Goal: Task Accomplishment & Management: Manage account settings

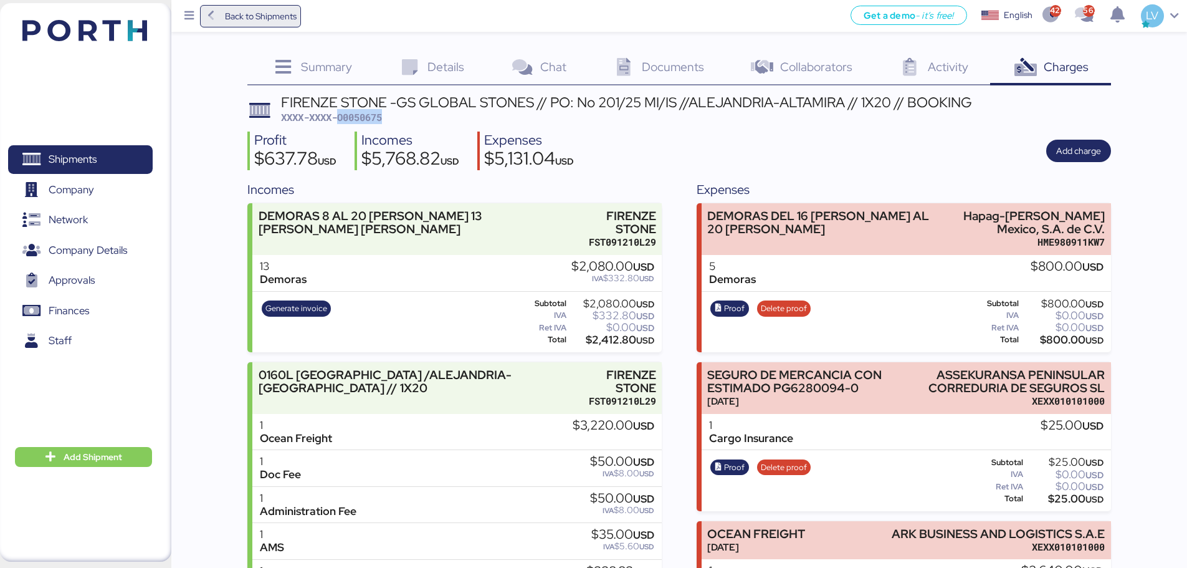
click at [294, 22] on span "Back to Shipments" at bounding box center [261, 16] width 72 height 15
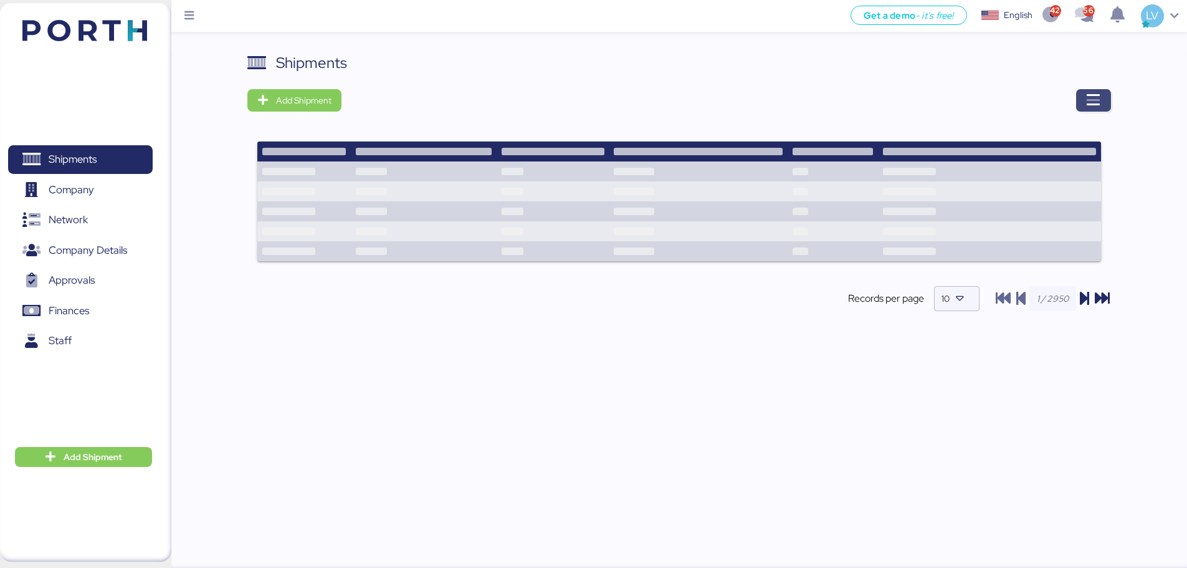
click at [1091, 100] on icon "button" at bounding box center [1093, 100] width 15 height 15
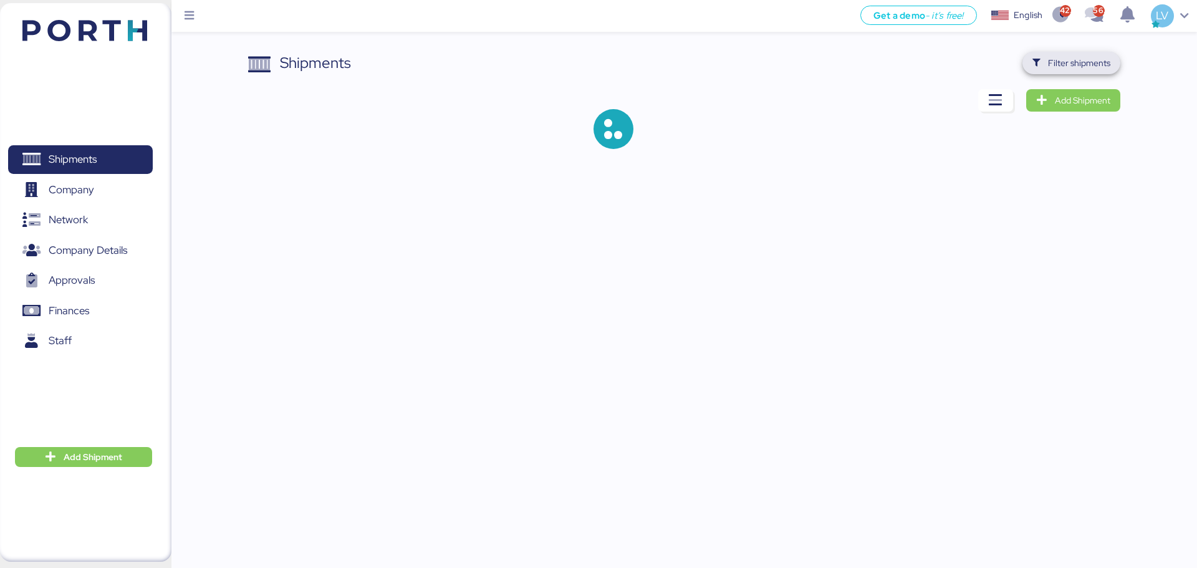
click at [1073, 54] on span "Filter shipments" at bounding box center [1071, 62] width 78 height 17
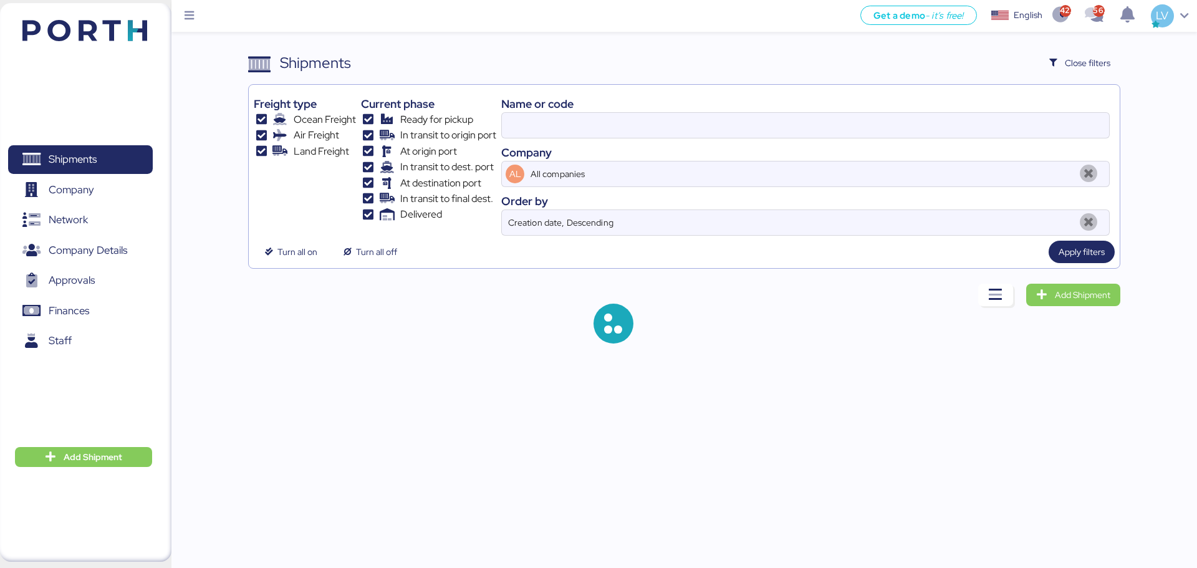
click at [854, 84] on div "Shipments Close filters Freight type Ocean Freight Air Freight Land Freight Cur…" at bounding box center [683, 160] width 871 height 217
click at [820, 110] on div "Name or code" at bounding box center [805, 103] width 608 height 17
click at [787, 120] on input at bounding box center [805, 125] width 607 height 25
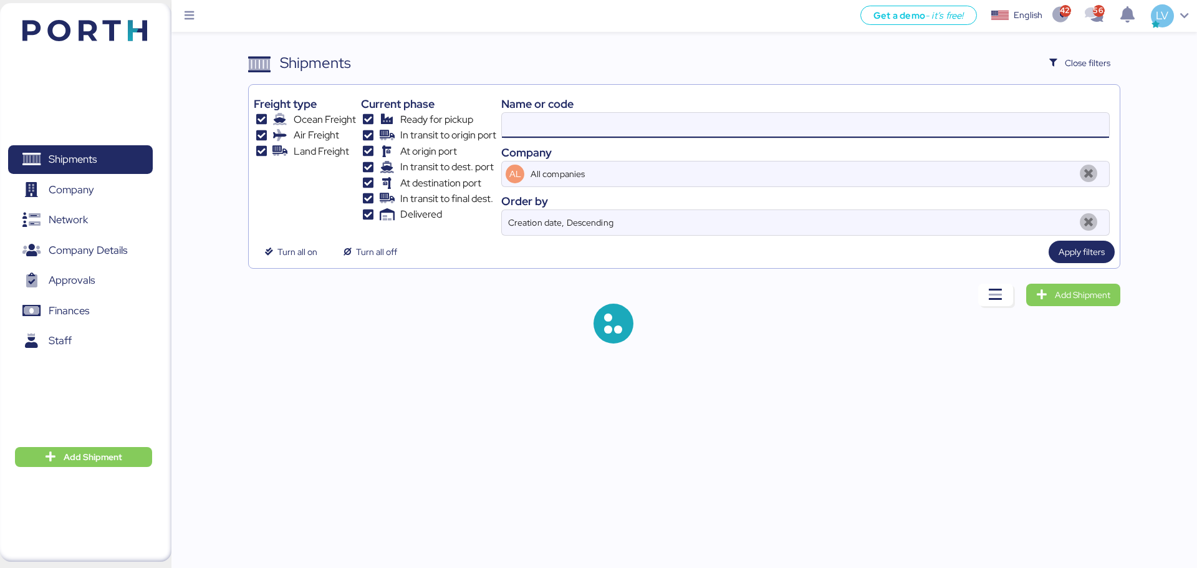
click at [787, 120] on input at bounding box center [805, 125] width 607 height 25
paste input "O0052065"
type input "O0052065"
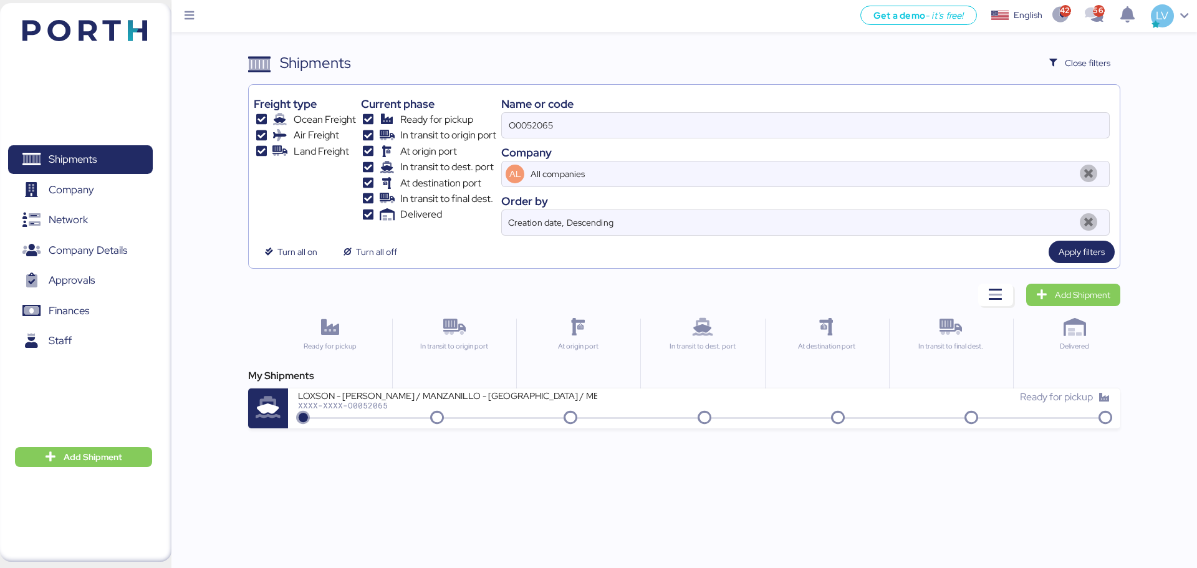
click at [748, 110] on div "Name or code" at bounding box center [805, 103] width 608 height 17
click at [724, 127] on input "O0052065" at bounding box center [805, 125] width 607 height 25
click at [379, 373] on div "My Shipments" at bounding box center [683, 375] width 871 height 15
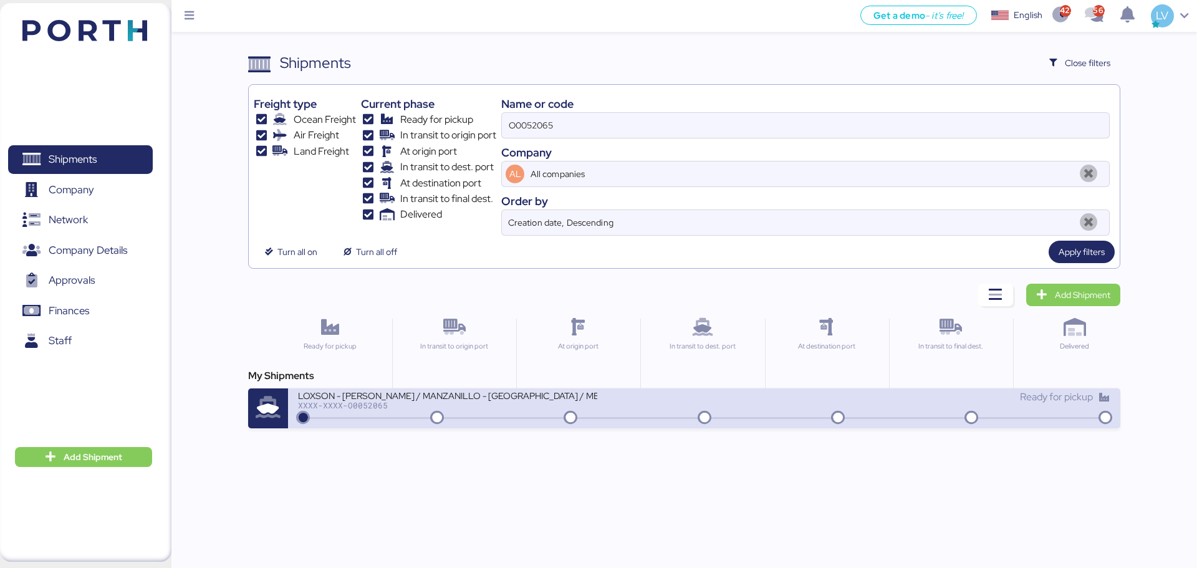
click at [379, 388] on div "LOXSON - CHIN POON / MANZANILLO - SHANGHAI / MBL: - HBL: / LCL XXXX-XXXX-O00520…" at bounding box center [703, 408] width 831 height 40
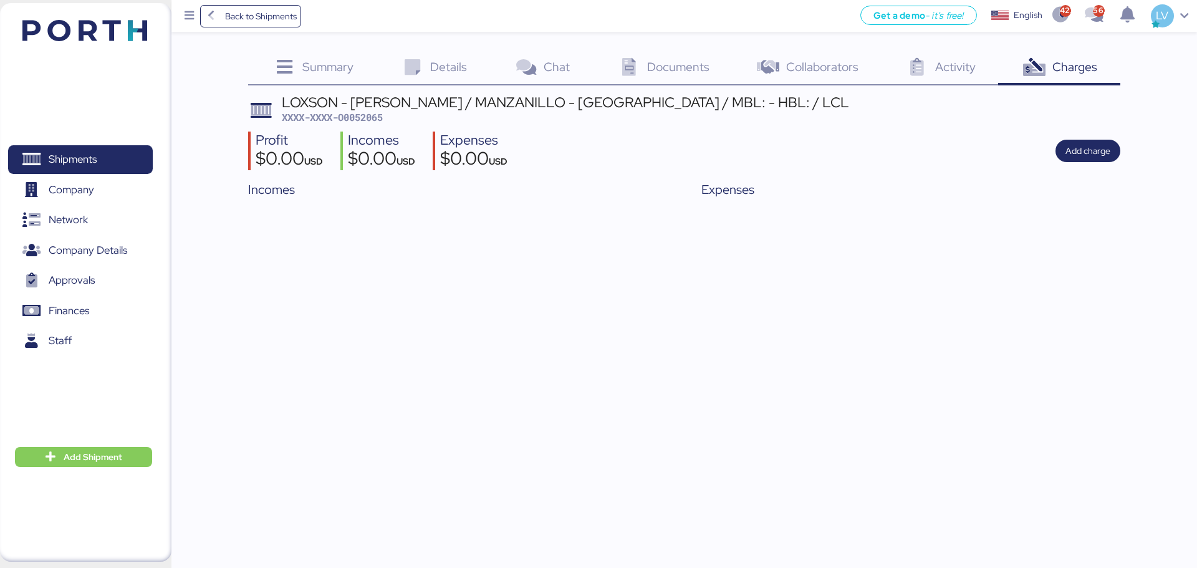
click at [340, 56] on div "Summary 0" at bounding box center [312, 69] width 128 height 34
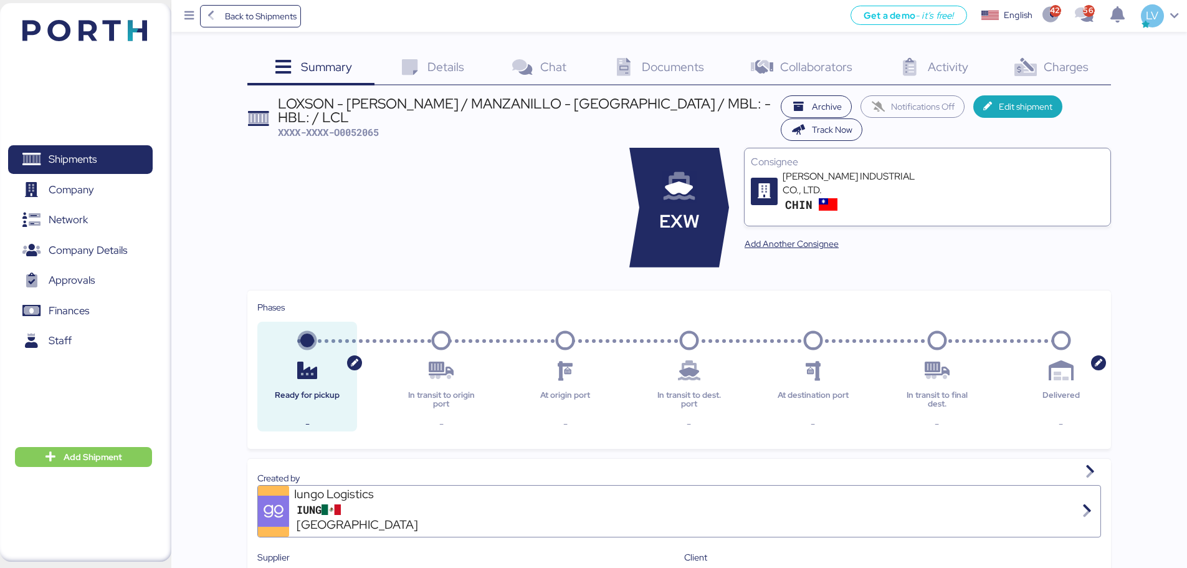
click at [676, 69] on span "Documents" at bounding box center [673, 67] width 62 height 16
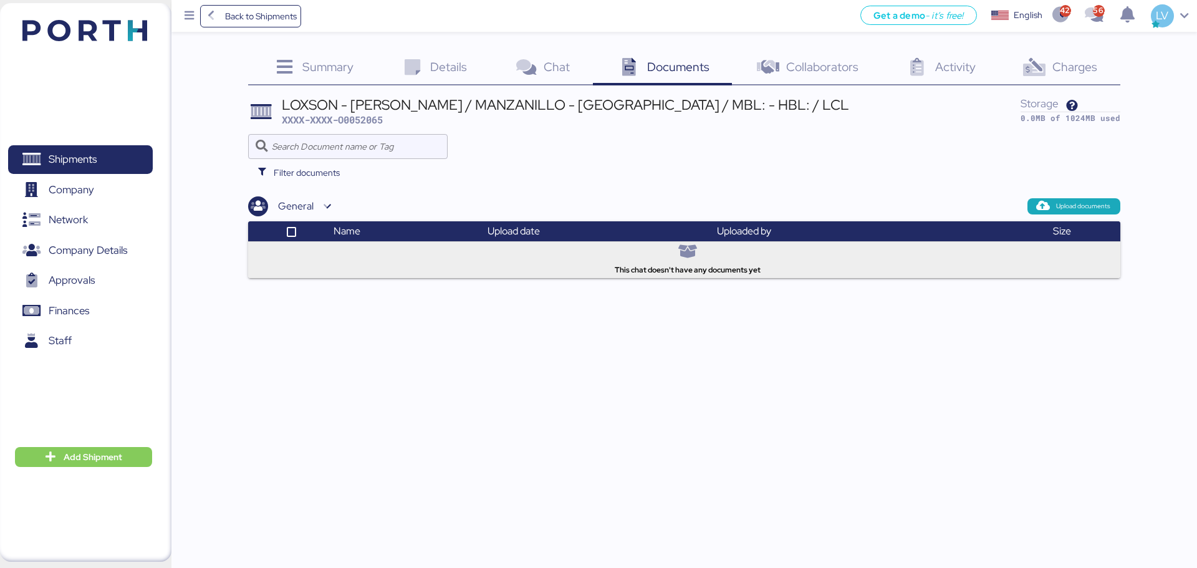
click at [341, 70] on span "Summary" at bounding box center [327, 67] width 51 height 16
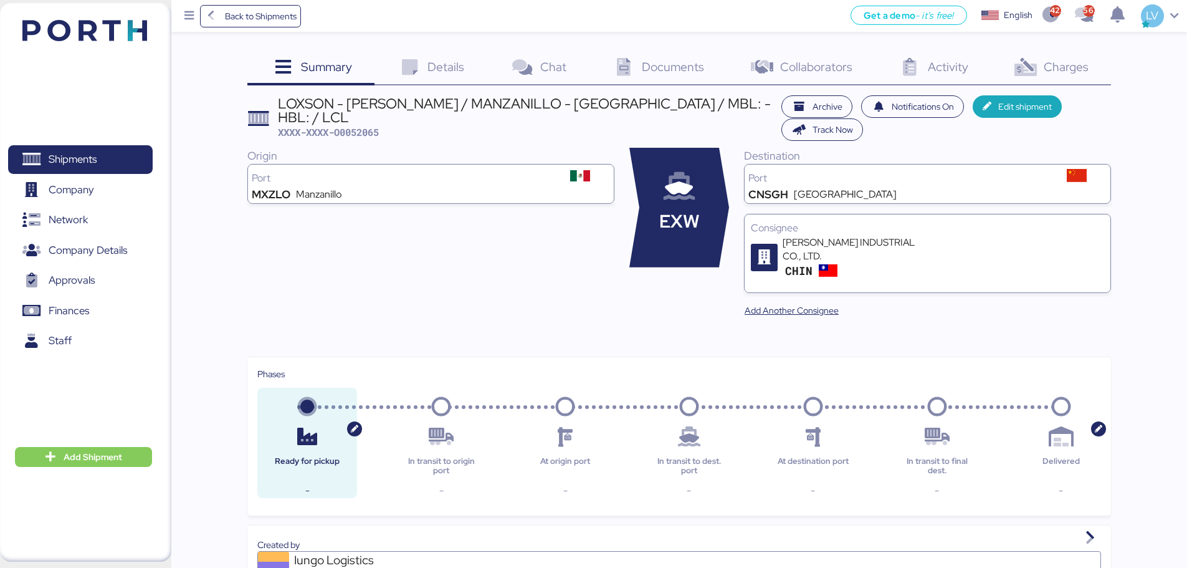
click at [654, 74] on span "Documents" at bounding box center [673, 67] width 62 height 16
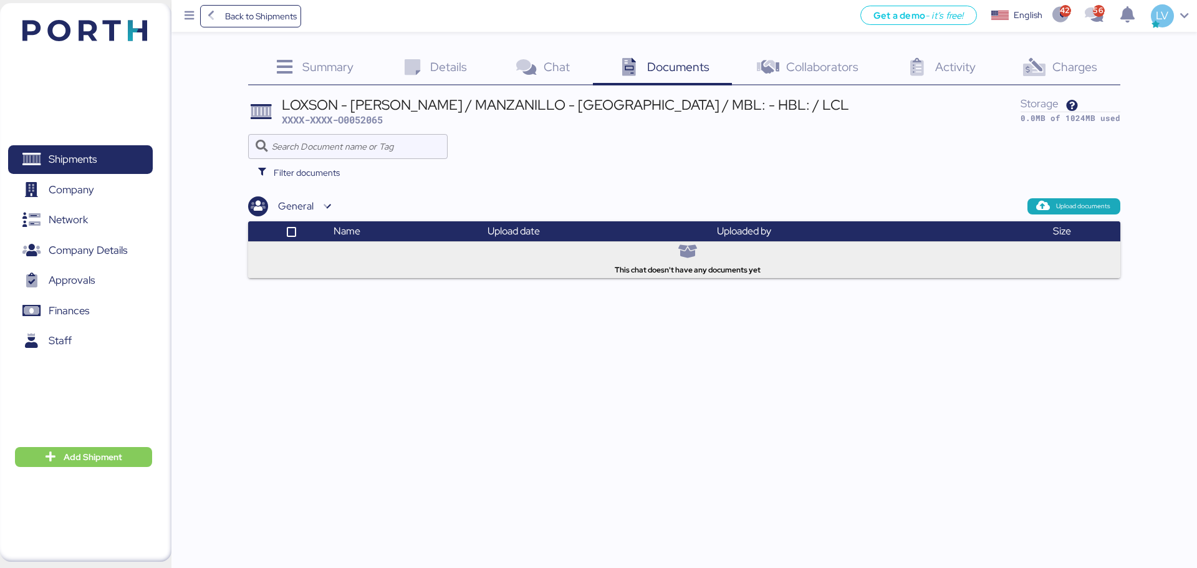
click at [482, 59] on div "Details 0" at bounding box center [432, 69] width 113 height 34
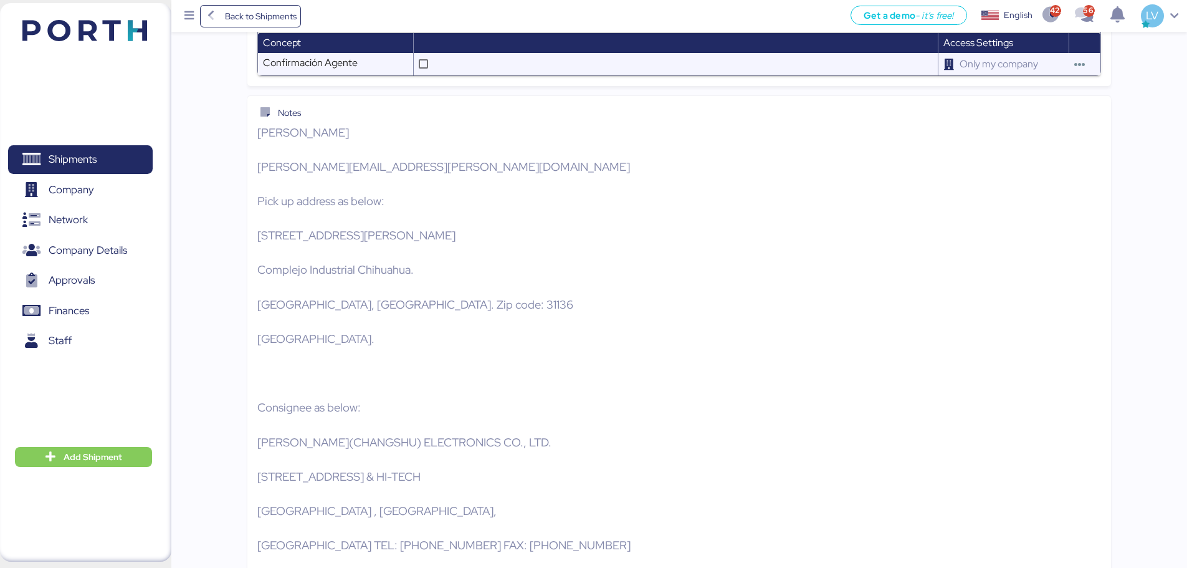
scroll to position [1361, 0]
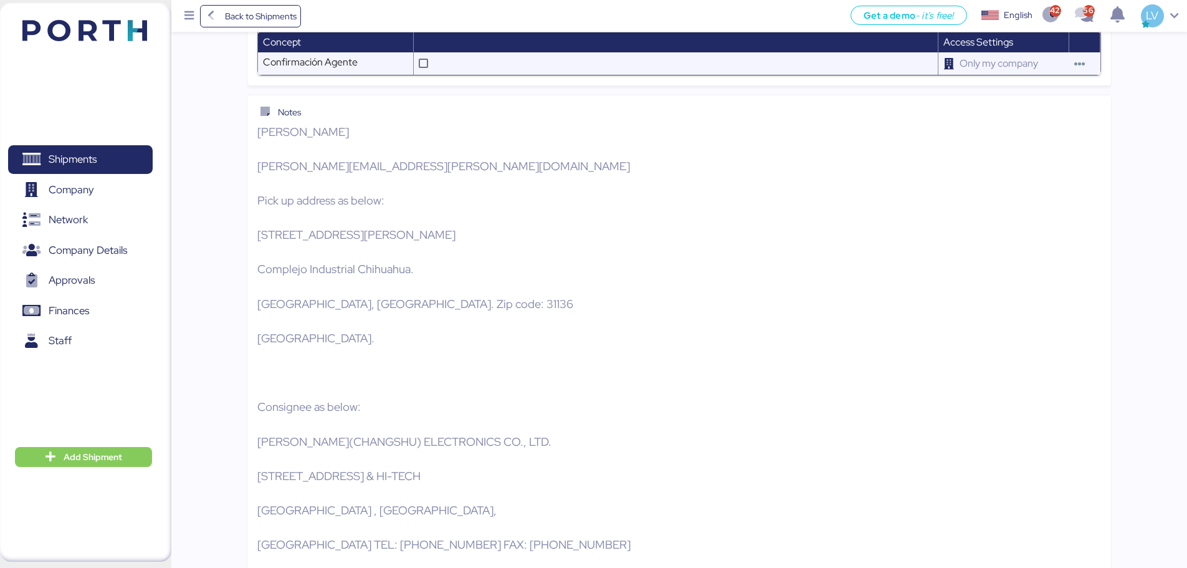
click at [297, 165] on p "NANCY CARRASCO nancy.carrasco@dsv.com Pick up address as below: Avenida Victor …" at bounding box center [679, 372] width 844 height 499
copy p "nancy.carrasco@dsv.com"
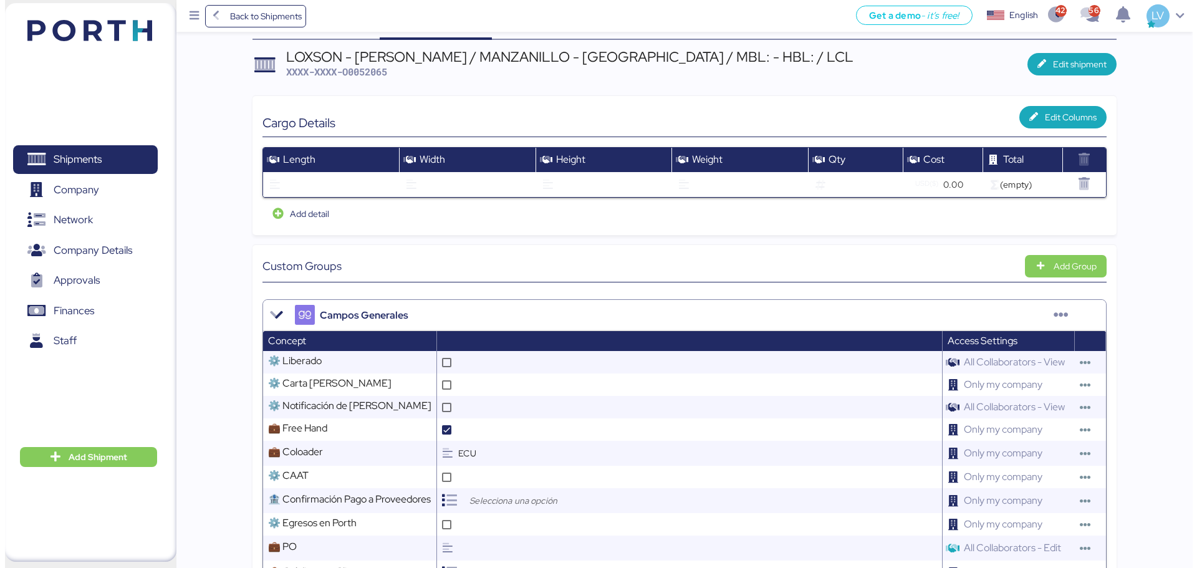
scroll to position [0, 0]
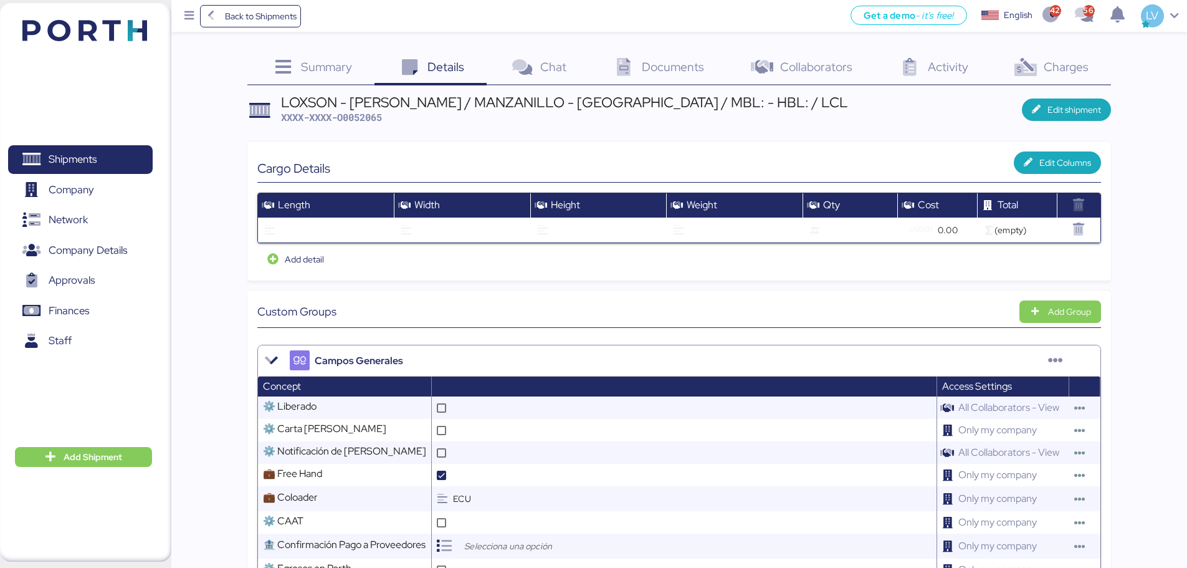
click at [1075, 66] on span "Charges" at bounding box center [1066, 67] width 45 height 16
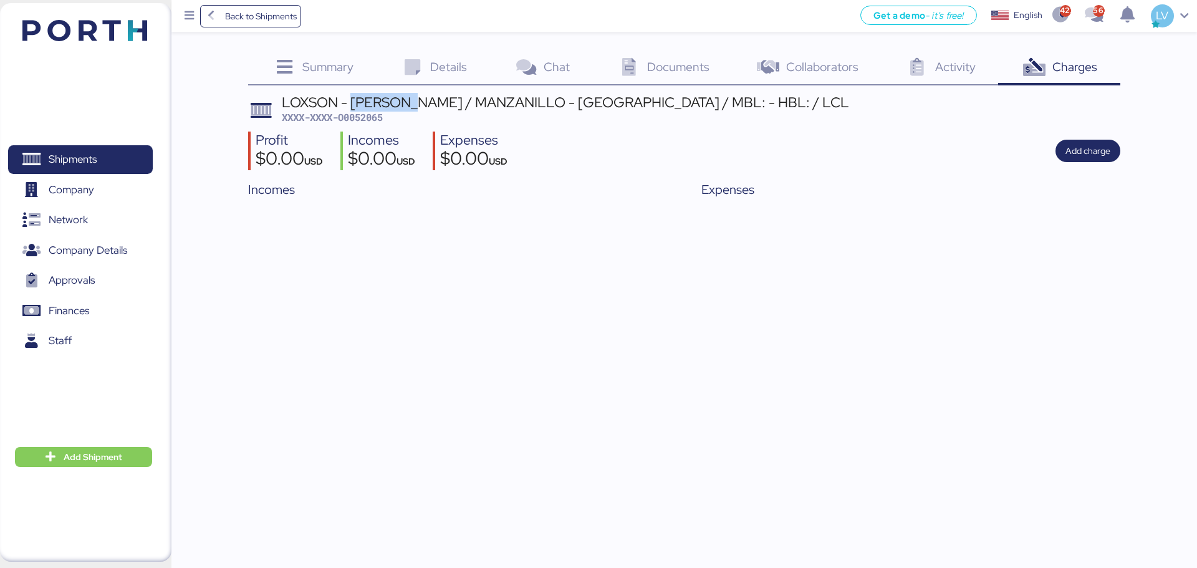
drag, startPoint x: 351, startPoint y: 97, endPoint x: 422, endPoint y: 103, distance: 71.3
click at [422, 103] on div "LOXSON - CHIN POON / MANZANILLO - SHANGHAI / MBL: - HBL: / LCL" at bounding box center [565, 102] width 567 height 14
copy div "CHIN POO"
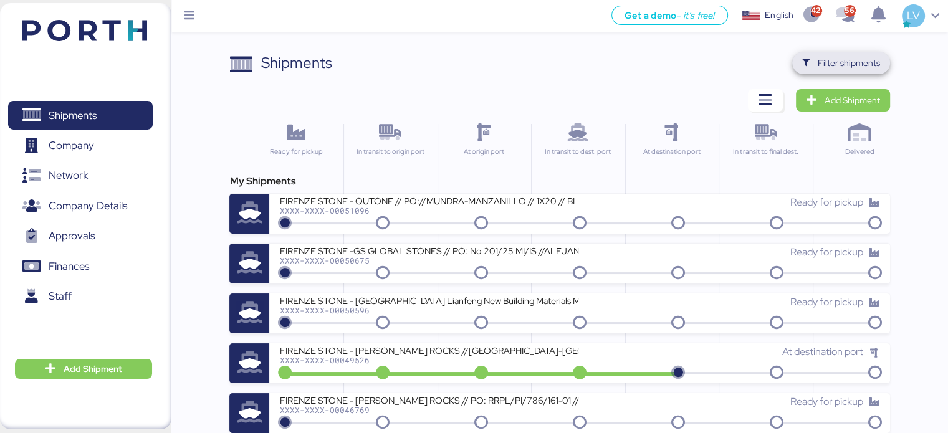
click at [858, 68] on span "Filter shipments" at bounding box center [849, 62] width 62 height 15
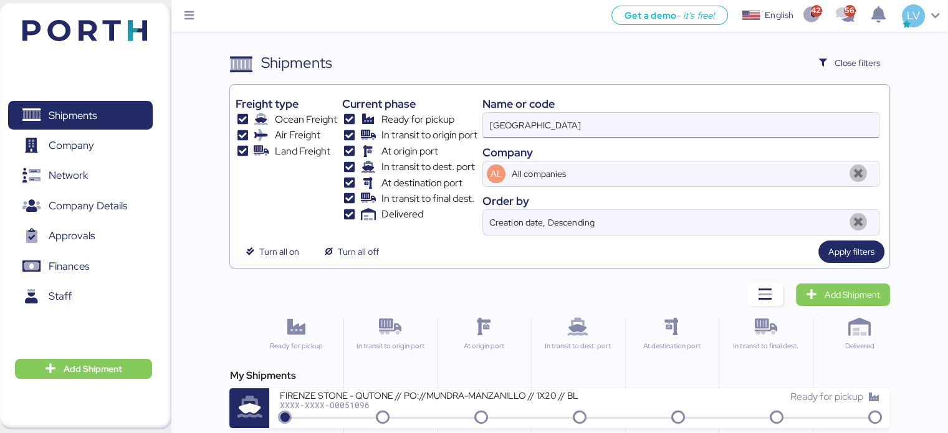
click at [707, 134] on input "[GEOGRAPHIC_DATA]" at bounding box center [680, 125] width 395 height 25
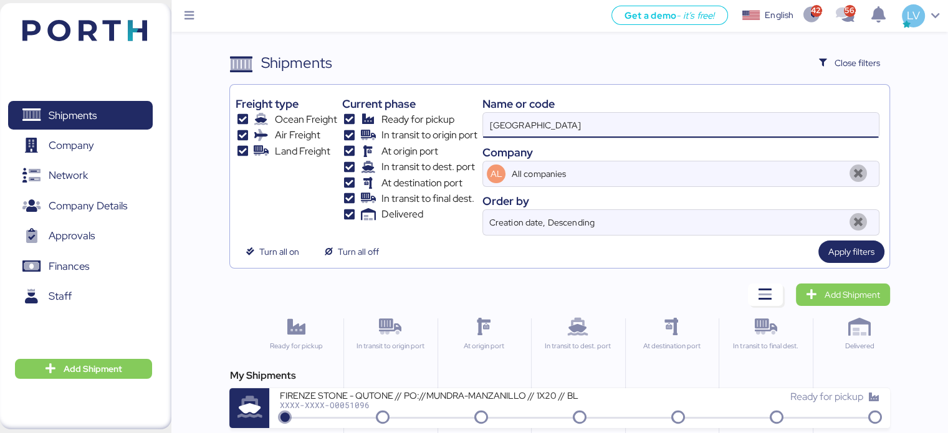
click at [707, 134] on input "[GEOGRAPHIC_DATA]" at bounding box center [680, 125] width 395 height 25
paste input "COSU6423348320"
type input "COSU6423348320"
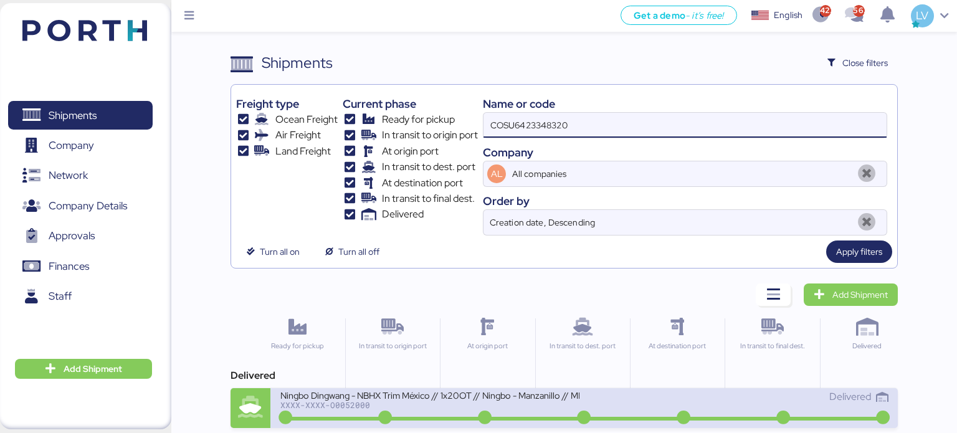
click at [355, 406] on div "XXXX-XXXX-O0052000" at bounding box center [429, 405] width 299 height 9
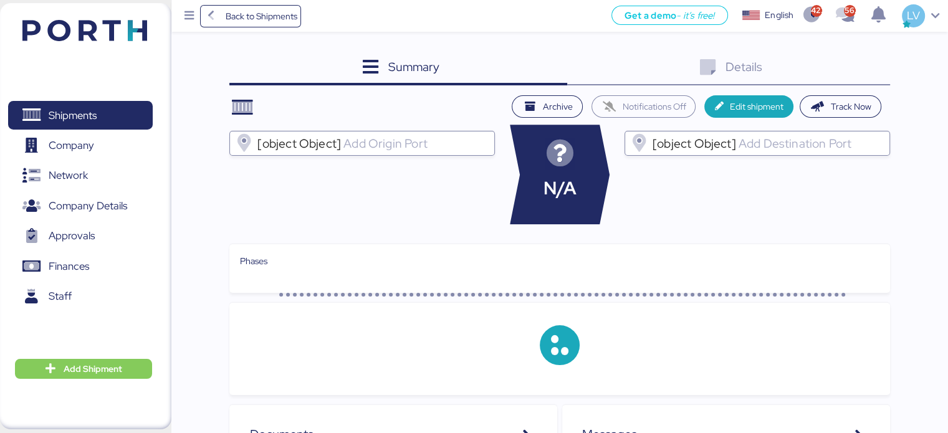
click at [837, 72] on div "Details 0" at bounding box center [728, 69] width 323 height 34
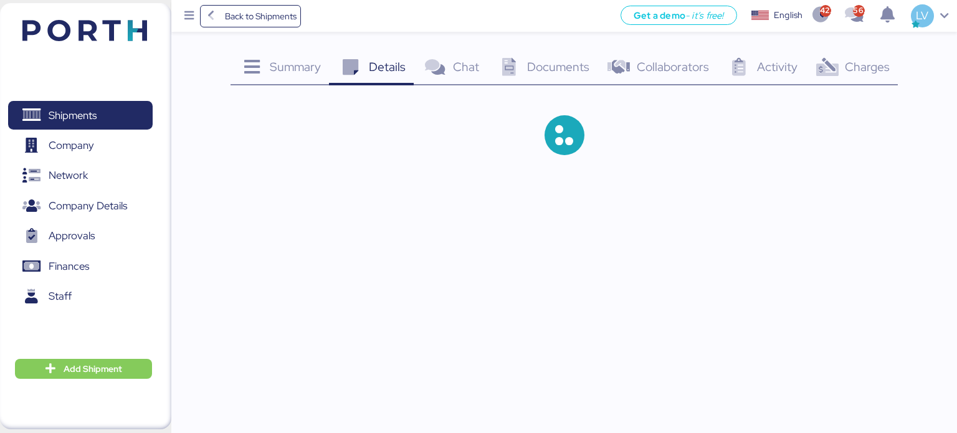
click at [837, 72] on icon at bounding box center [827, 68] width 27 height 18
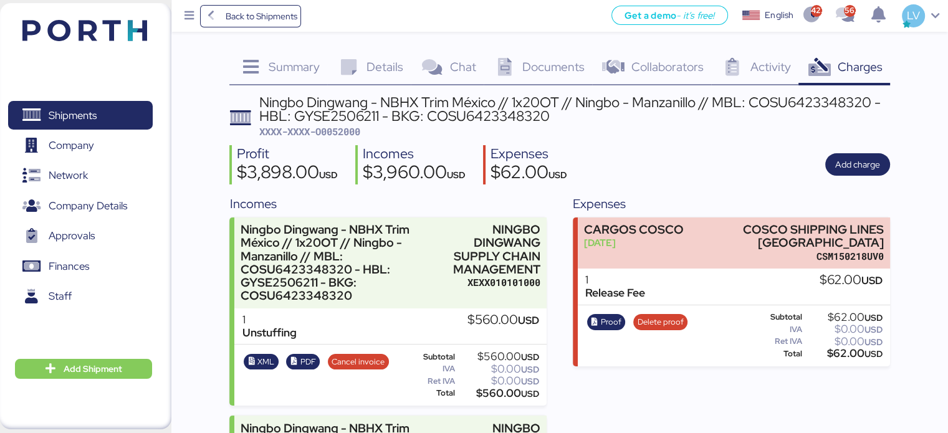
scroll to position [102, 0]
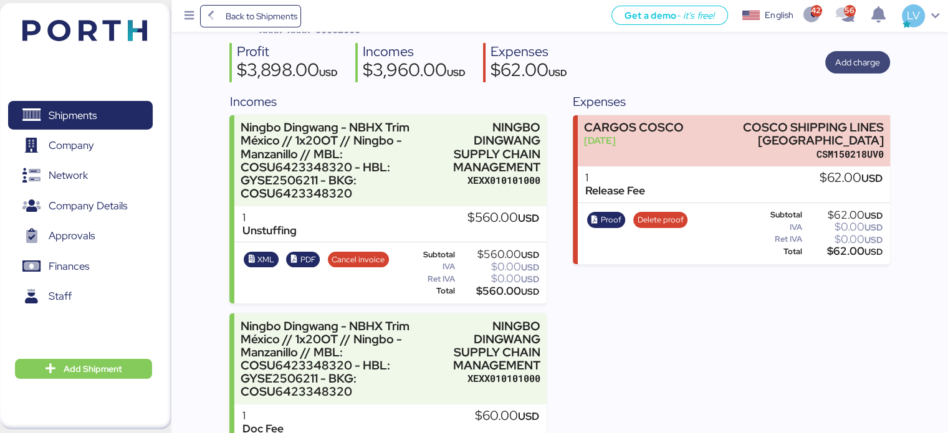
click at [849, 60] on span "Add charge" at bounding box center [857, 62] width 45 height 15
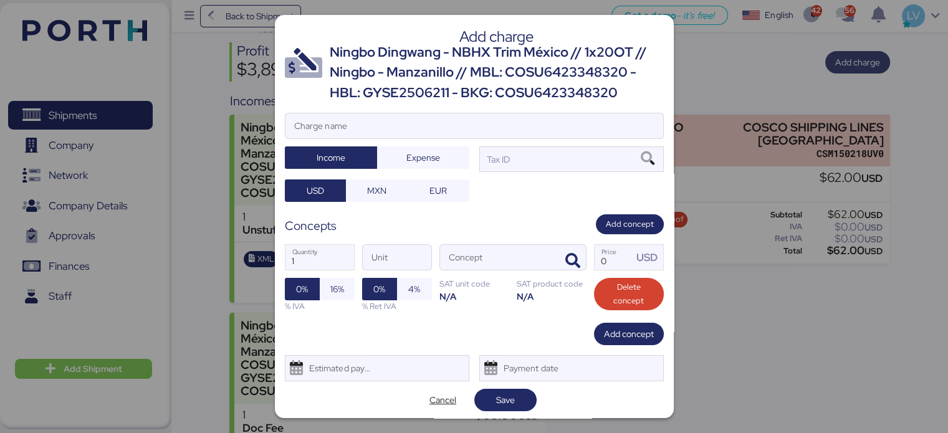
scroll to position [0, 0]
click at [534, 117] on input "Charge name" at bounding box center [474, 125] width 378 height 25
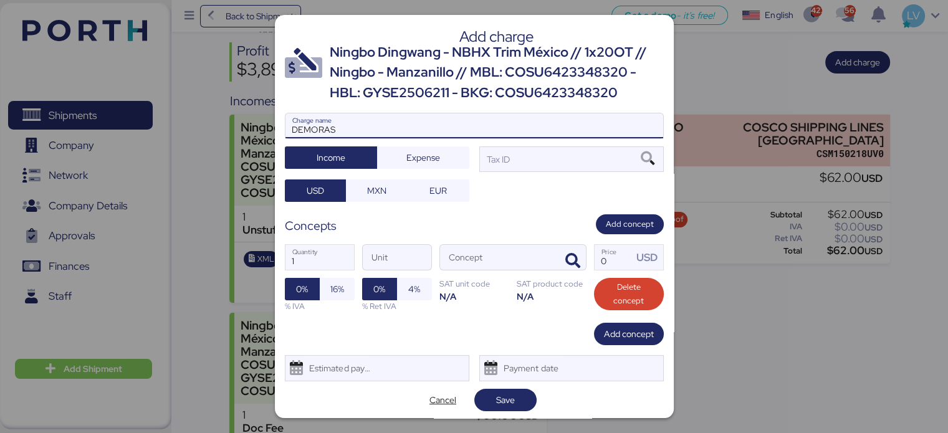
type input "DEMORAS"
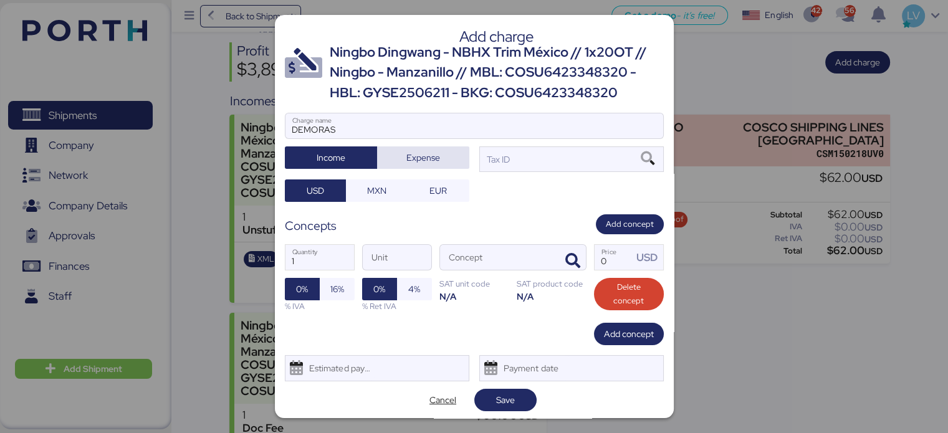
click at [410, 165] on span "Expense" at bounding box center [423, 157] width 72 height 17
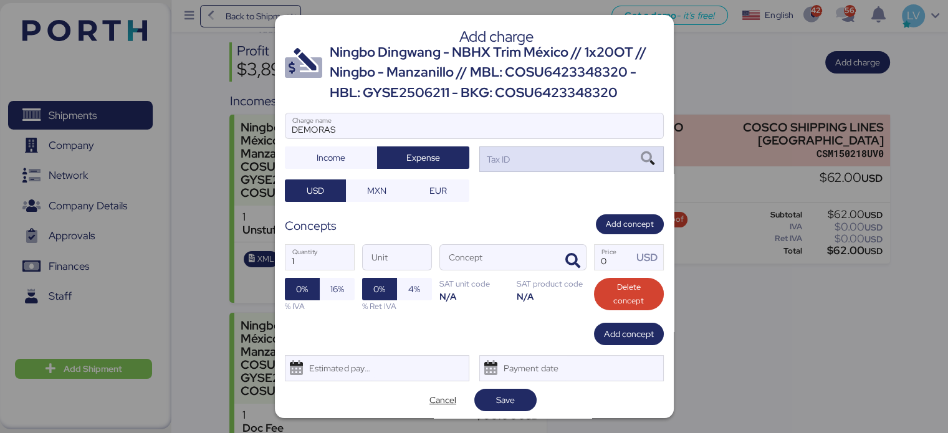
click at [615, 163] on div "Tax ID" at bounding box center [571, 158] width 184 height 25
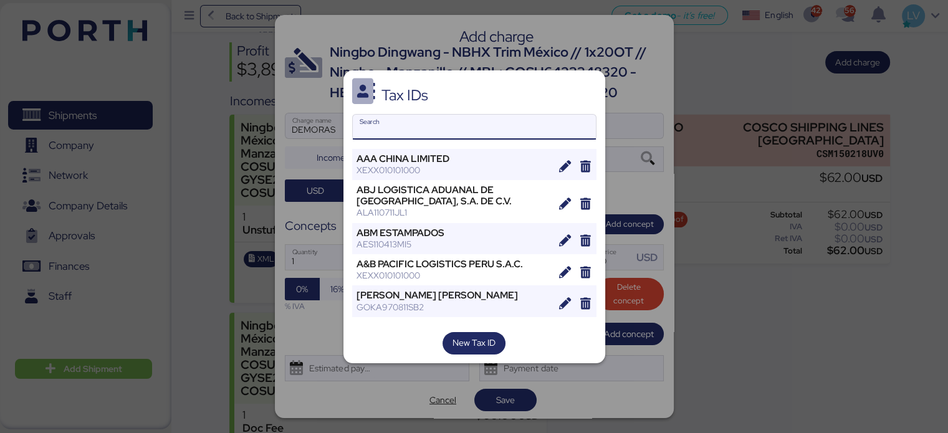
click at [431, 133] on input "Search" at bounding box center [474, 127] width 243 height 25
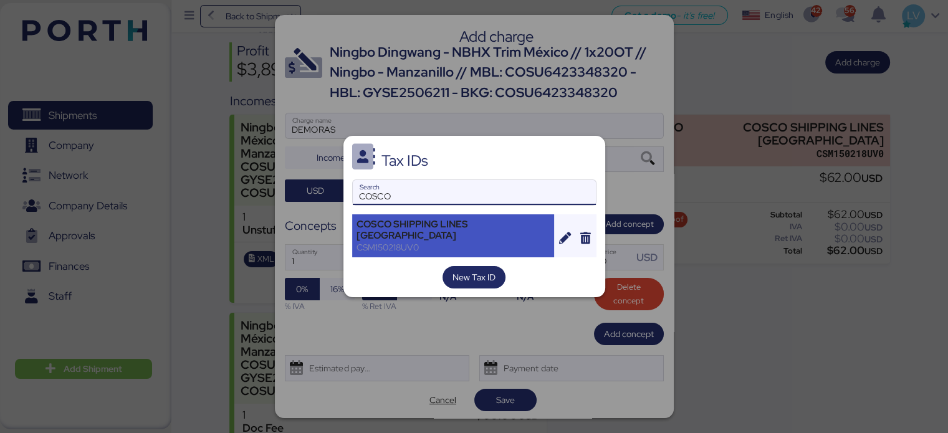
type input "COSCO"
click at [438, 242] on div "CSM150218UV0" at bounding box center [454, 247] width 194 height 11
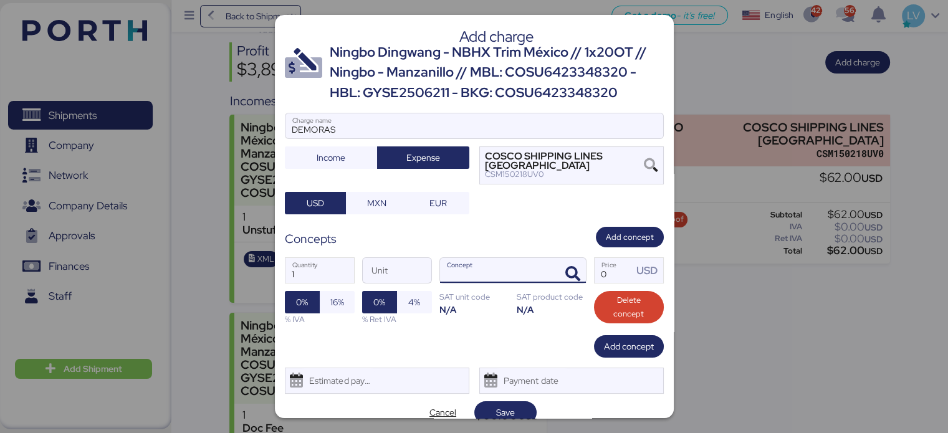
click at [556, 272] on div at bounding box center [571, 270] width 30 height 25
click at [565, 271] on icon "button" at bounding box center [572, 274] width 15 height 15
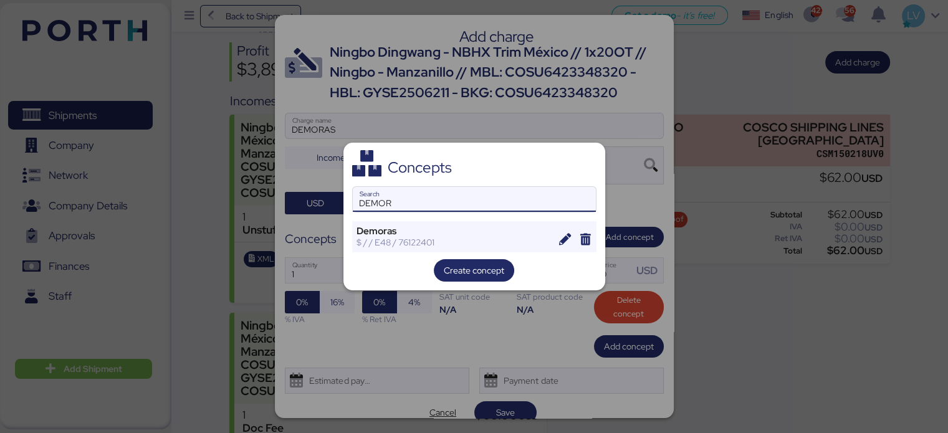
type input "DEMOR"
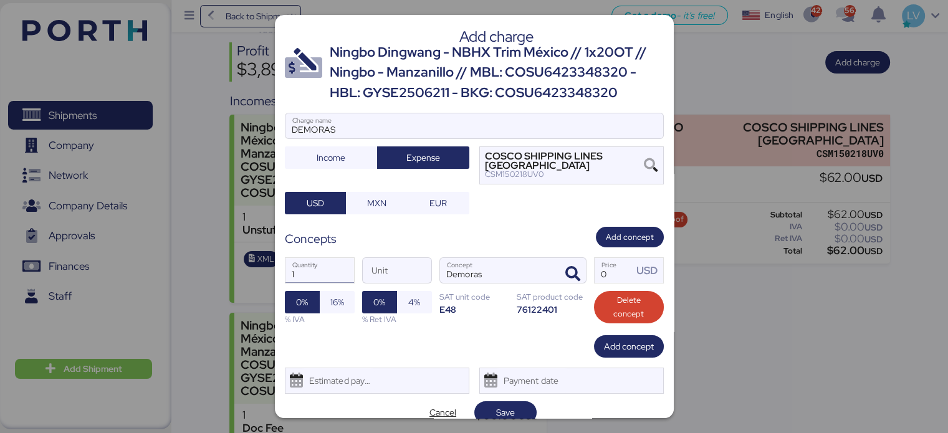
click at [310, 266] on input "1" at bounding box center [319, 270] width 69 height 25
type input "7"
click at [605, 271] on input "Price USD" at bounding box center [614, 270] width 39 height 25
type input "130"
click at [490, 408] on span "Save" at bounding box center [505, 412] width 42 height 17
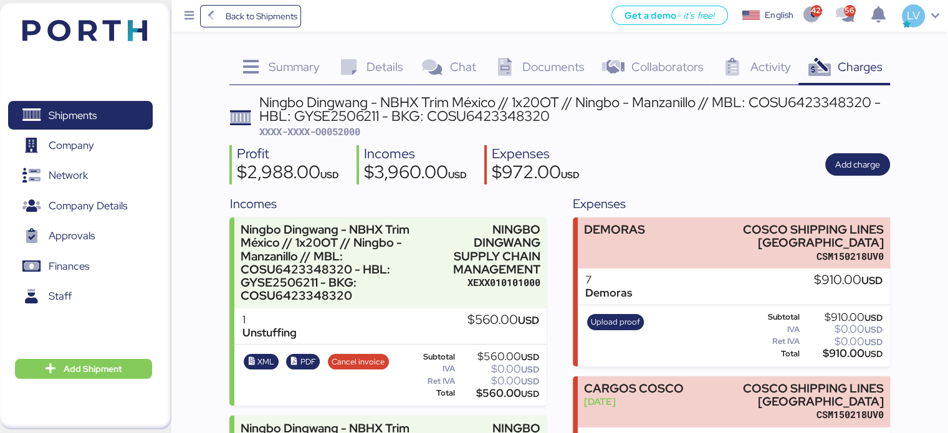
click at [354, 83] on div "Details 0" at bounding box center [369, 69] width 84 height 34
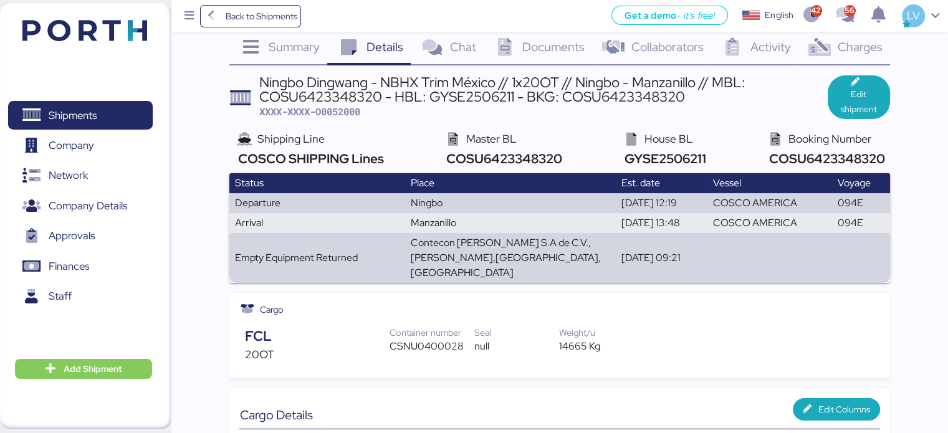
scroll to position [21, 0]
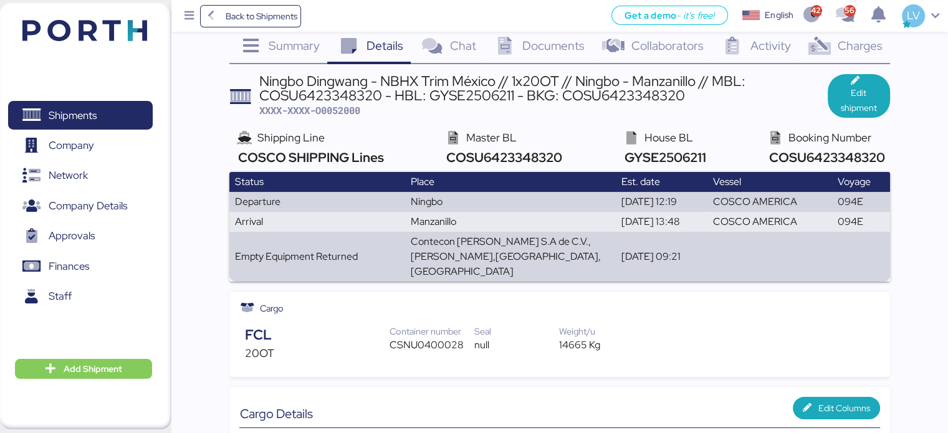
click at [495, 151] on span "COSU6423348320" at bounding box center [502, 157] width 119 height 17
drag, startPoint x: 495, startPoint y: 151, endPoint x: 472, endPoint y: 161, distance: 24.9
click at [472, 161] on span "COSU6423348320" at bounding box center [502, 157] width 119 height 17
copy span "COSU6423348320"
